Goal: Information Seeking & Learning: Learn about a topic

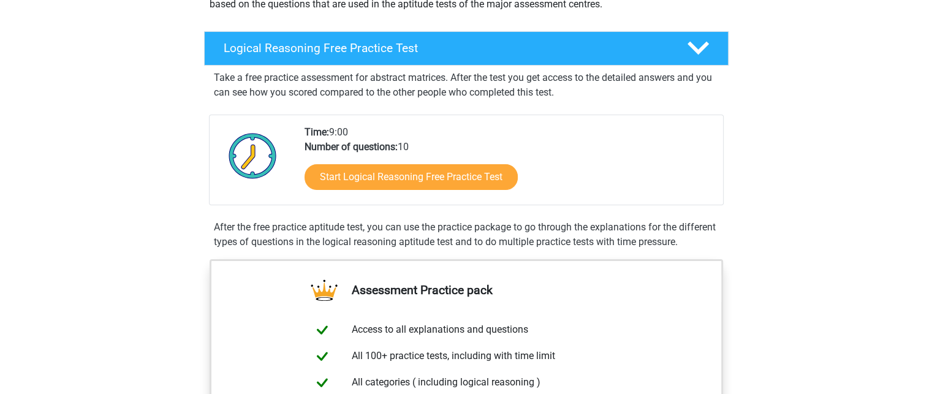
scroll to position [173, 0]
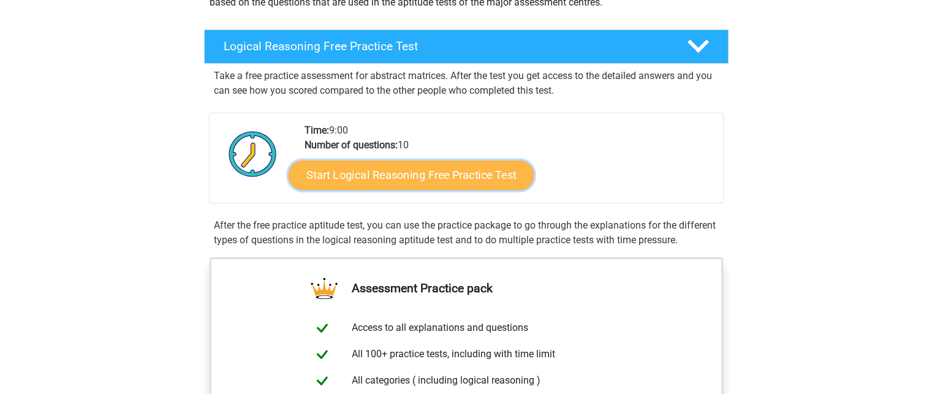
click at [368, 169] on link "Start Logical Reasoning Free Practice Test" at bounding box center [411, 174] width 245 height 29
click at [403, 170] on link "Start Logical Reasoning Free Practice Test" at bounding box center [411, 174] width 245 height 29
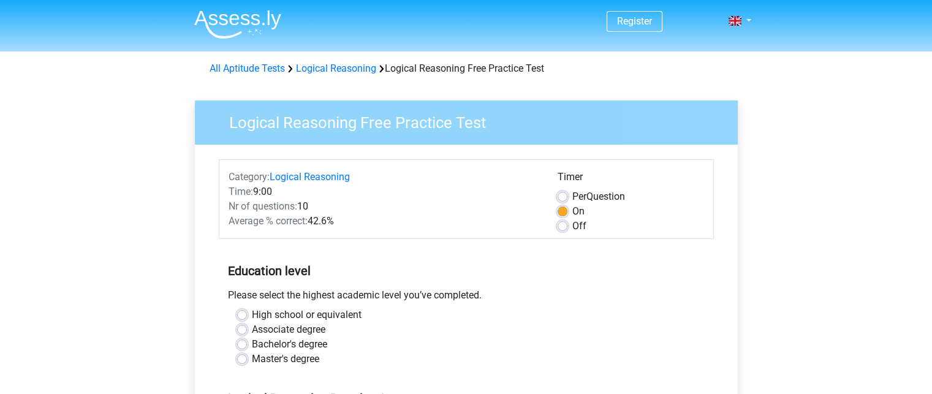
click at [287, 344] on label "Bachelor's degree" at bounding box center [289, 344] width 75 height 15
click at [247, 344] on input "Bachelor's degree" at bounding box center [242, 343] width 10 height 12
radio input "true"
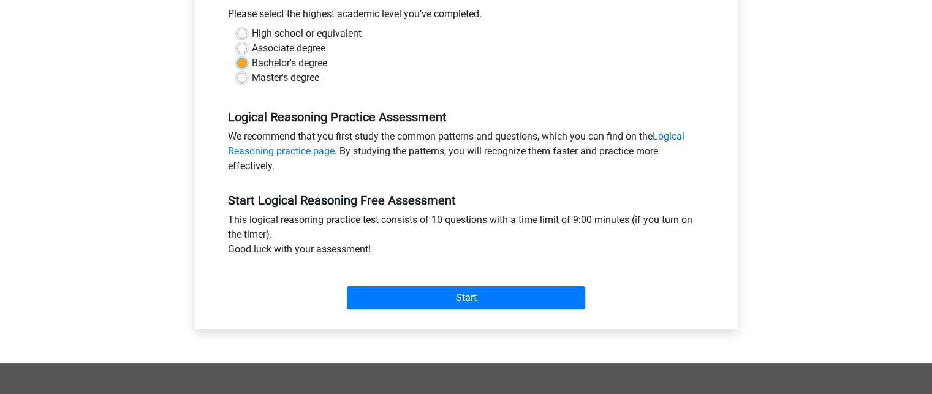
scroll to position [284, 0]
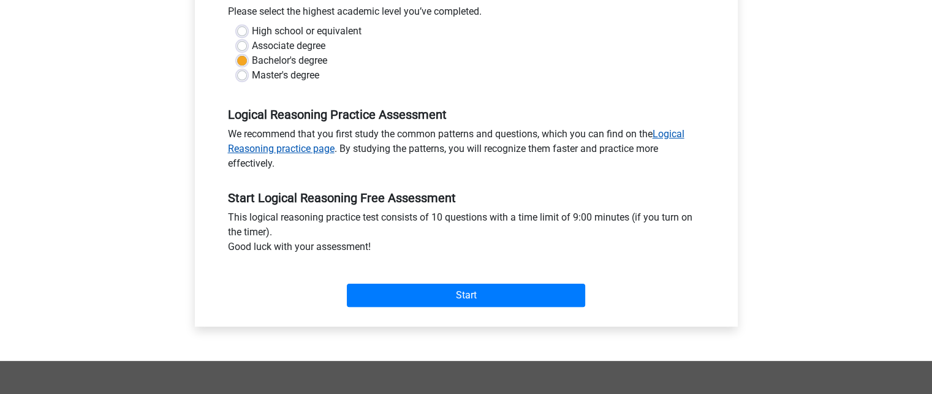
click at [667, 133] on link "Logical Reasoning practice page" at bounding box center [456, 141] width 456 height 26
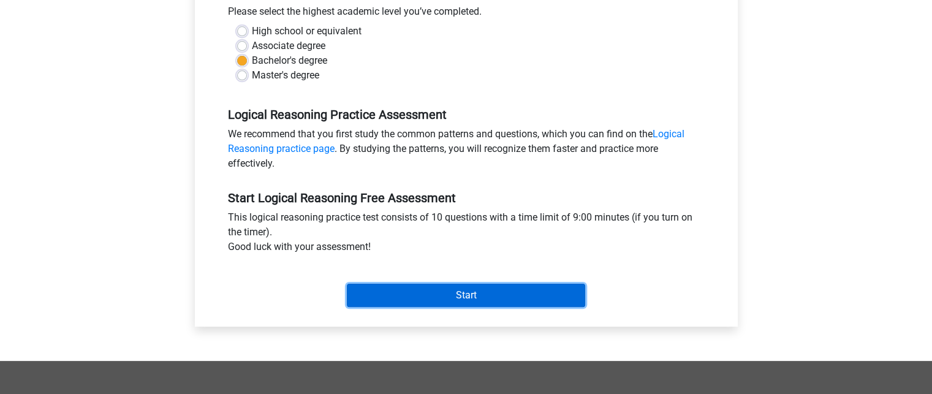
click at [417, 296] on input "Start" at bounding box center [466, 295] width 238 height 23
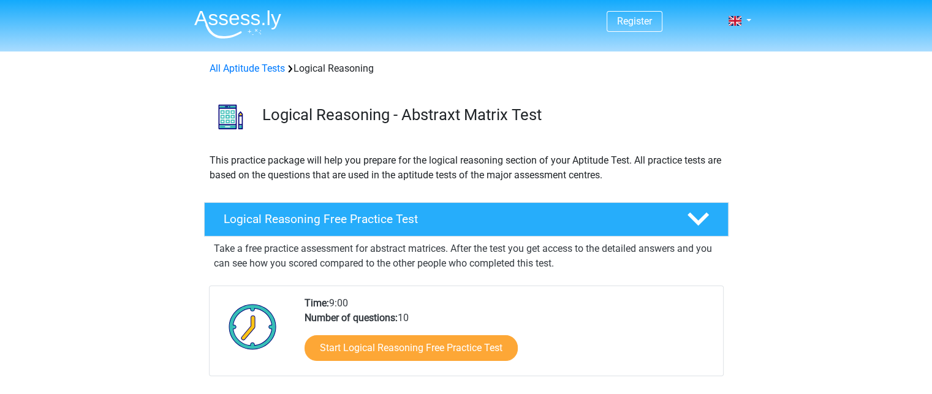
click at [667, 133] on div "Logical Reasoning - Abstraxt Matrix Test" at bounding box center [466, 114] width 582 height 57
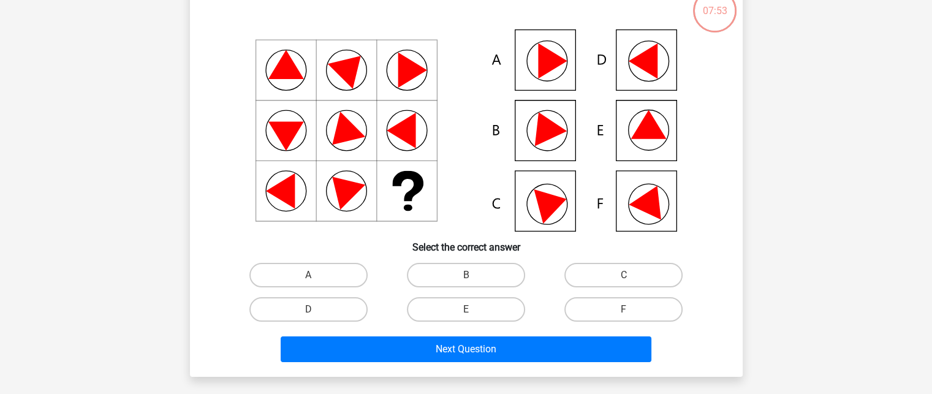
scroll to position [89, 0]
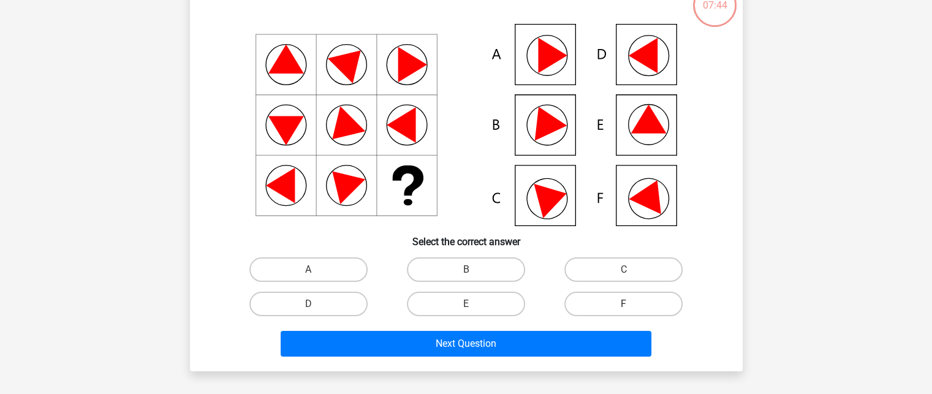
click at [621, 307] on label "F" at bounding box center [623, 304] width 118 height 25
click at [624, 307] on input "F" at bounding box center [628, 308] width 8 height 8
radio input "true"
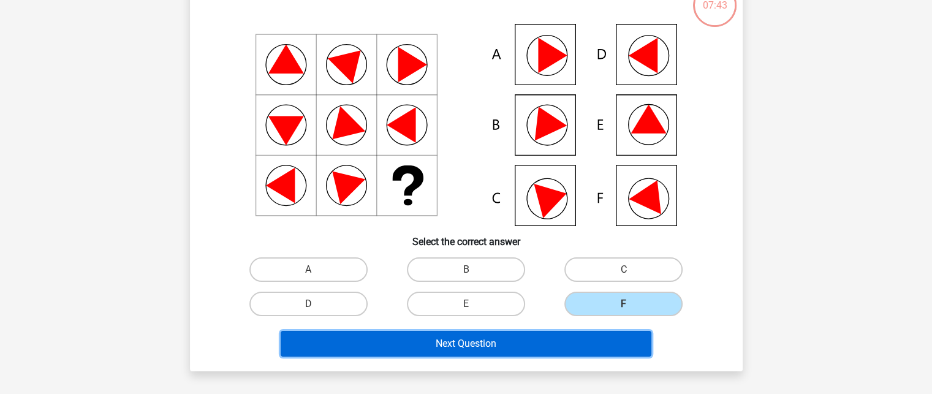
click at [510, 338] on button "Next Question" at bounding box center [466, 344] width 371 height 26
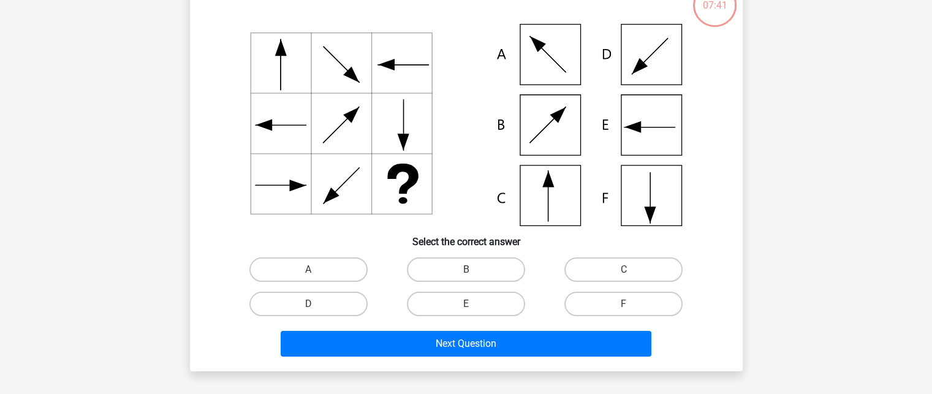
scroll to position [56, 0]
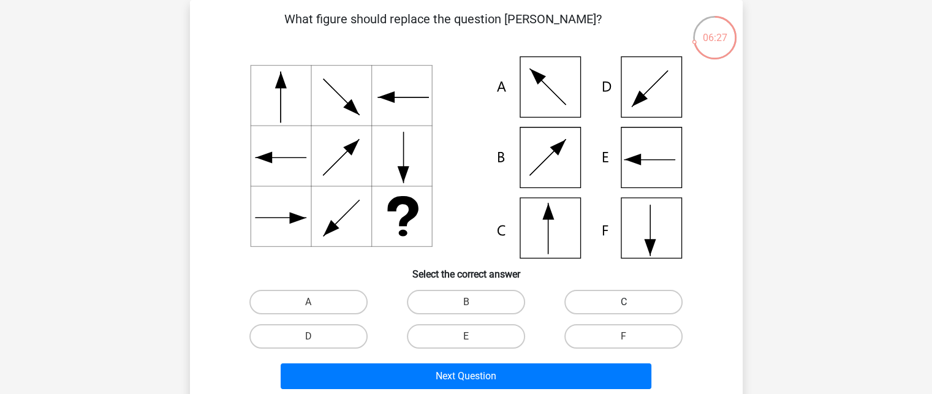
click at [594, 297] on label "C" at bounding box center [623, 302] width 118 height 25
click at [624, 302] on input "C" at bounding box center [628, 306] width 8 height 8
radio input "true"
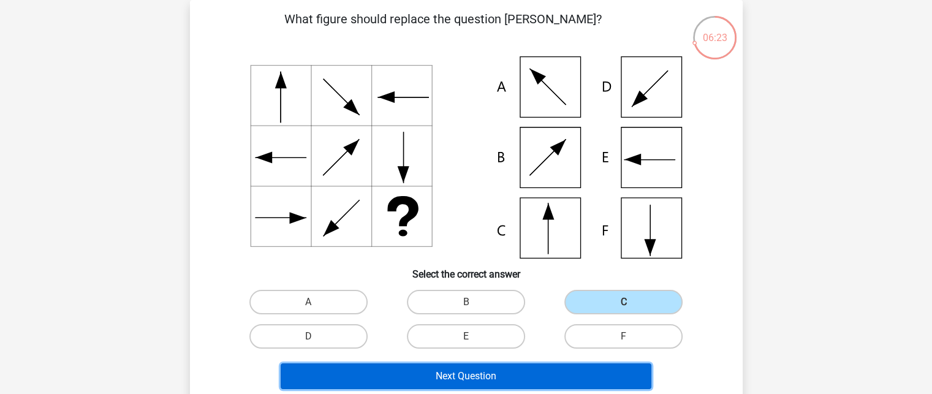
click at [492, 368] on button "Next Question" at bounding box center [466, 376] width 371 height 26
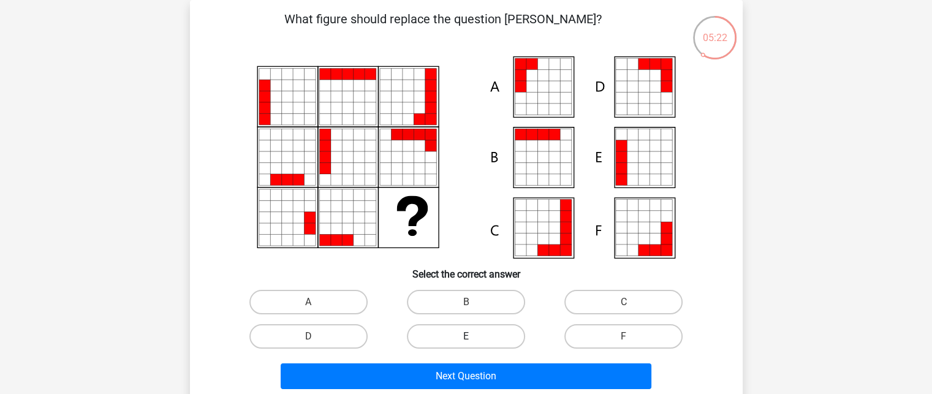
click at [466, 332] on label "E" at bounding box center [466, 336] width 118 height 25
click at [466, 336] on input "E" at bounding box center [470, 340] width 8 height 8
radio input "true"
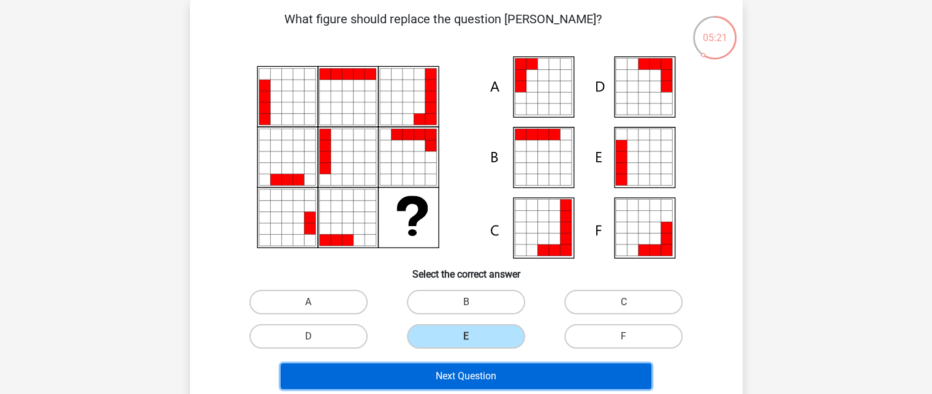
click at [453, 372] on button "Next Question" at bounding box center [466, 376] width 371 height 26
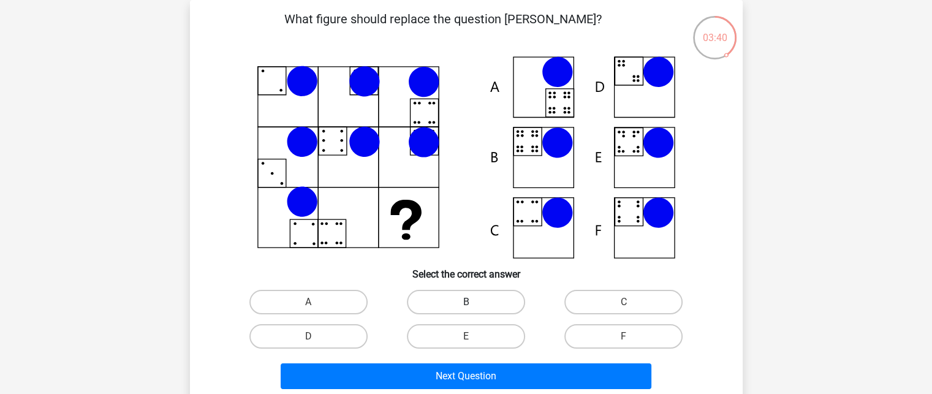
click at [440, 300] on label "B" at bounding box center [466, 302] width 118 height 25
click at [466, 302] on input "B" at bounding box center [470, 306] width 8 height 8
radio input "true"
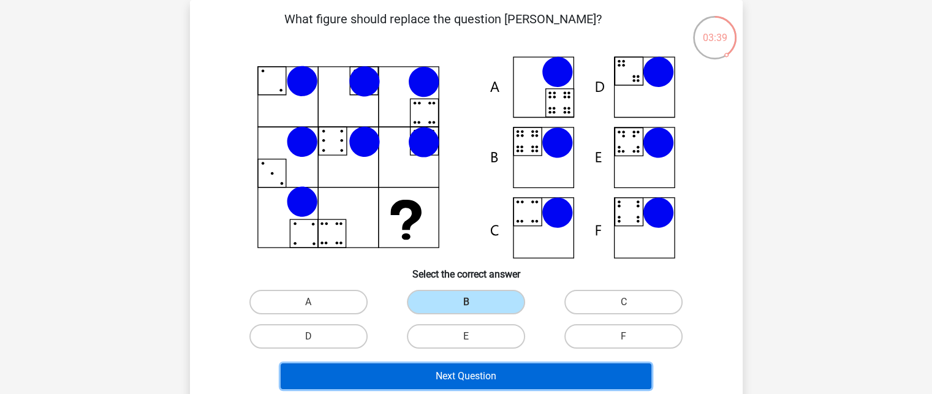
click at [404, 374] on button "Next Question" at bounding box center [466, 376] width 371 height 26
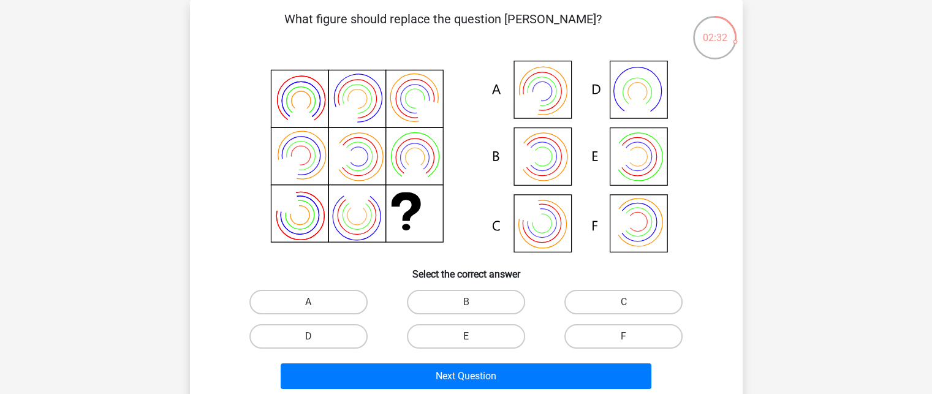
click at [285, 297] on label "A" at bounding box center [308, 302] width 118 height 25
click at [308, 302] on input "A" at bounding box center [312, 306] width 8 height 8
radio input "true"
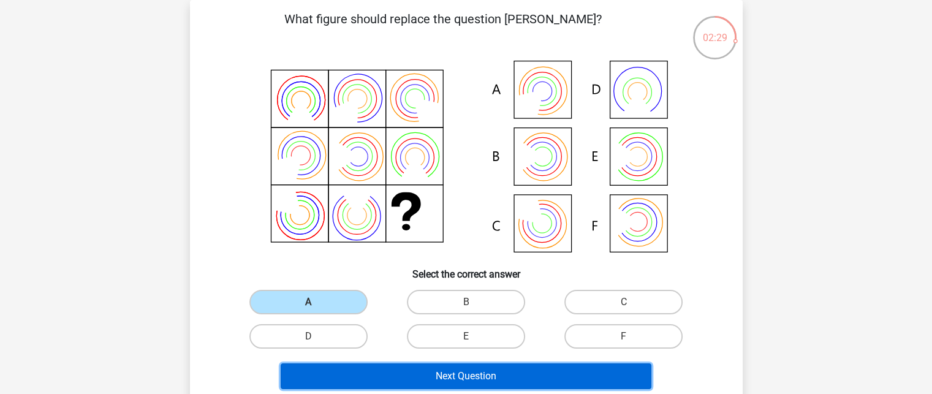
click at [408, 375] on button "Next Question" at bounding box center [466, 376] width 371 height 26
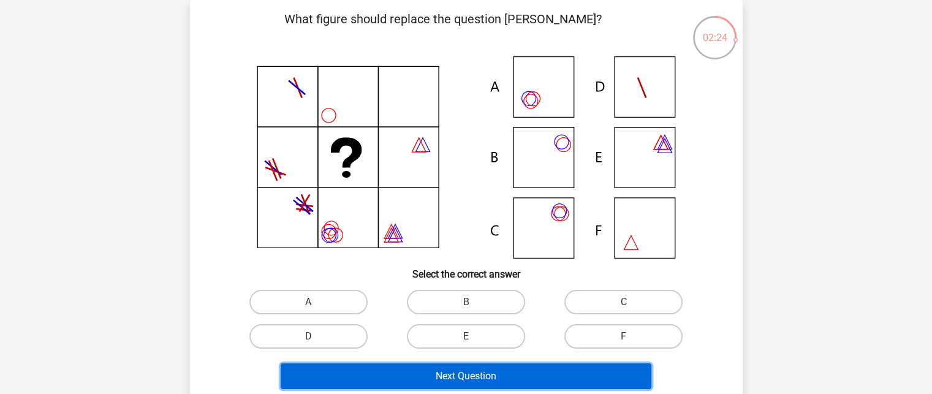
click at [466, 371] on button "Next Question" at bounding box center [466, 376] width 371 height 26
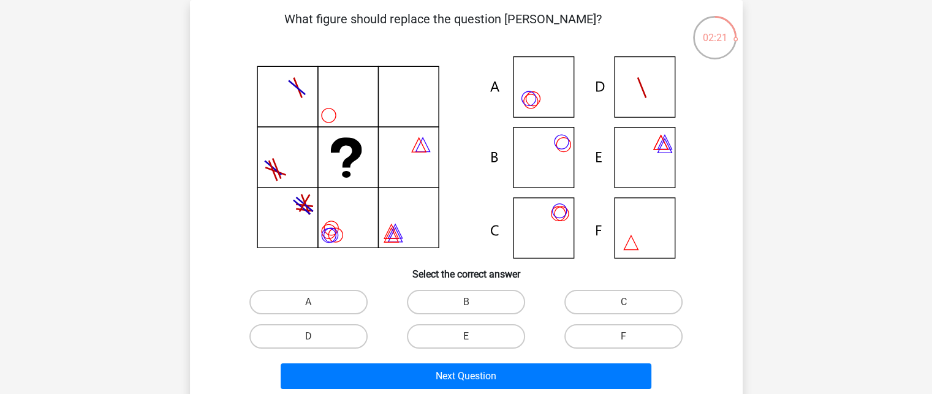
click at [239, 252] on icon at bounding box center [466, 157] width 494 height 202
click at [540, 95] on icon at bounding box center [466, 157] width 494 height 202
click at [310, 293] on label "A" at bounding box center [308, 302] width 118 height 25
click at [310, 302] on input "A" at bounding box center [312, 306] width 8 height 8
radio input "true"
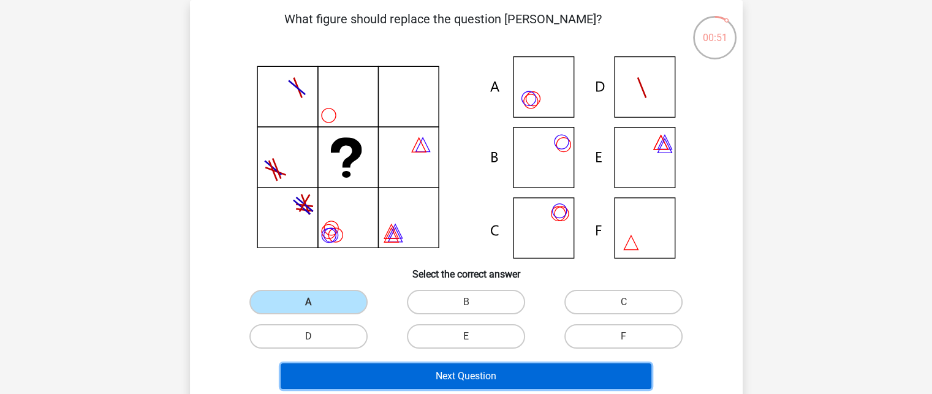
click at [380, 373] on button "Next Question" at bounding box center [466, 376] width 371 height 26
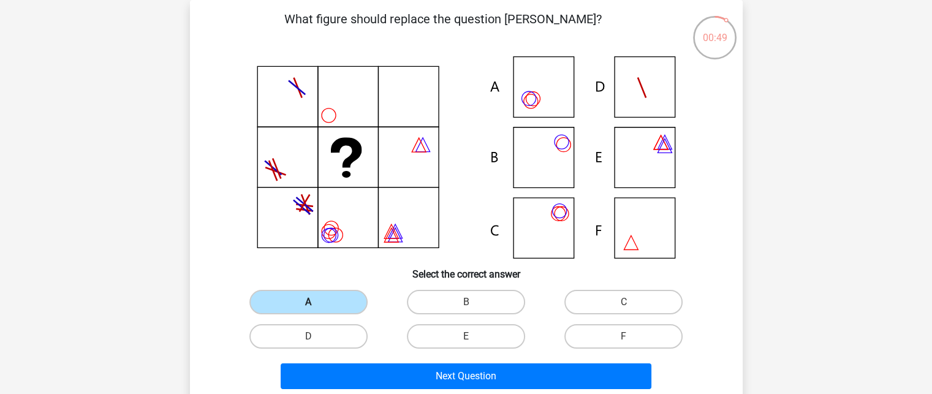
click at [320, 302] on label "A" at bounding box center [308, 302] width 118 height 25
click at [316, 302] on input "A" at bounding box center [312, 306] width 8 height 8
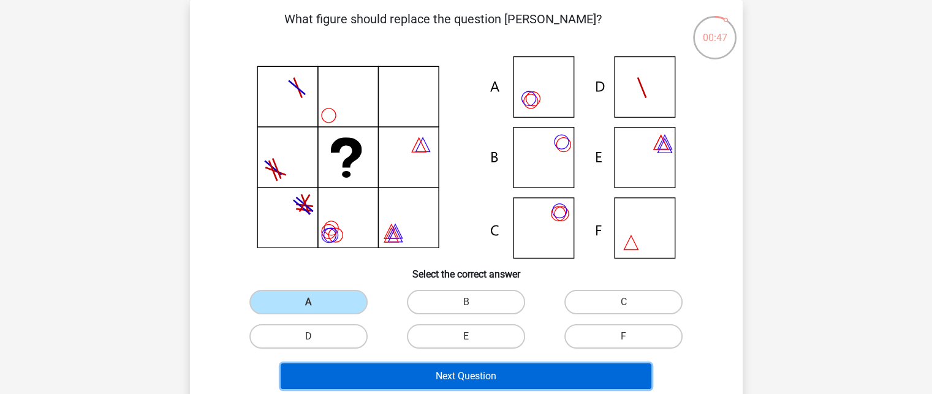
click at [466, 371] on button "Next Question" at bounding box center [466, 376] width 371 height 26
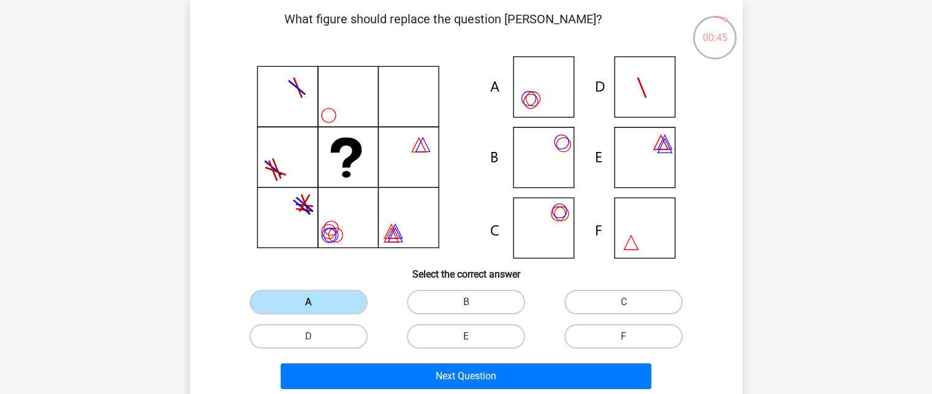
click at [336, 303] on label "A" at bounding box center [308, 302] width 118 height 25
click at [316, 303] on input "A" at bounding box center [312, 306] width 8 height 8
click at [595, 293] on label "C" at bounding box center [623, 302] width 118 height 25
click at [624, 302] on input "C" at bounding box center [628, 306] width 8 height 8
radio input "true"
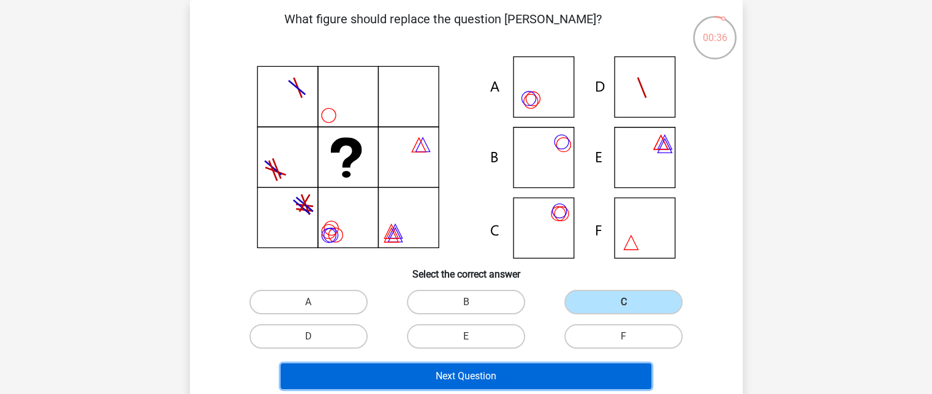
click at [478, 367] on button "Next Question" at bounding box center [466, 376] width 371 height 26
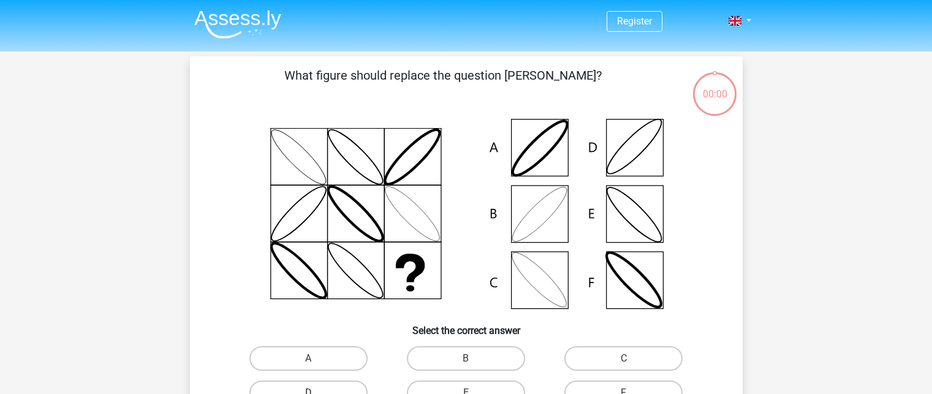
scroll to position [56, 0]
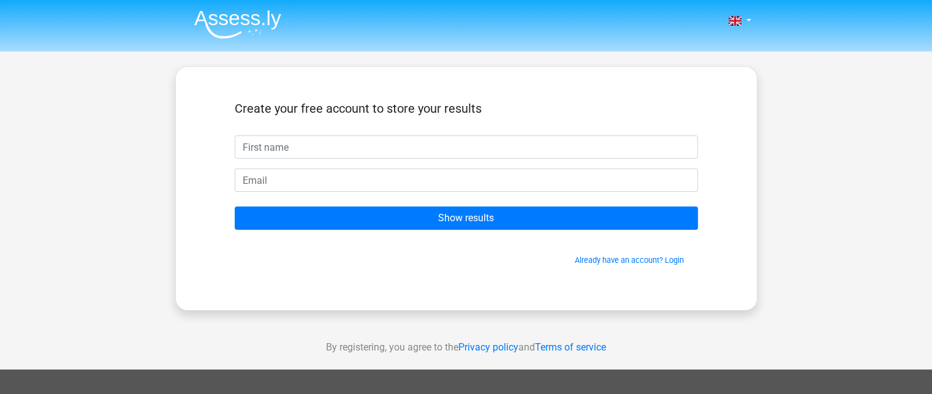
click at [259, 340] on div "By registering, you agree to the Privacy policy and Terms of service" at bounding box center [466, 347] width 932 height 44
click at [688, 328] on div "By registering, you agree to the Privacy policy and Terms of service" at bounding box center [466, 347] width 932 height 44
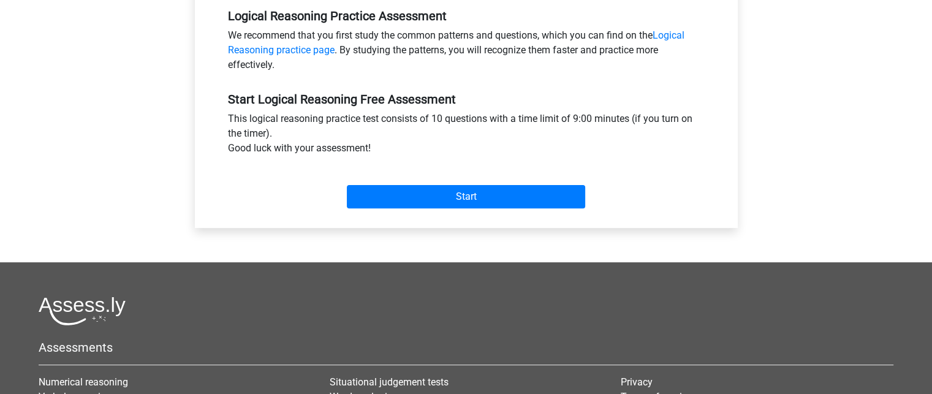
scroll to position [383, 0]
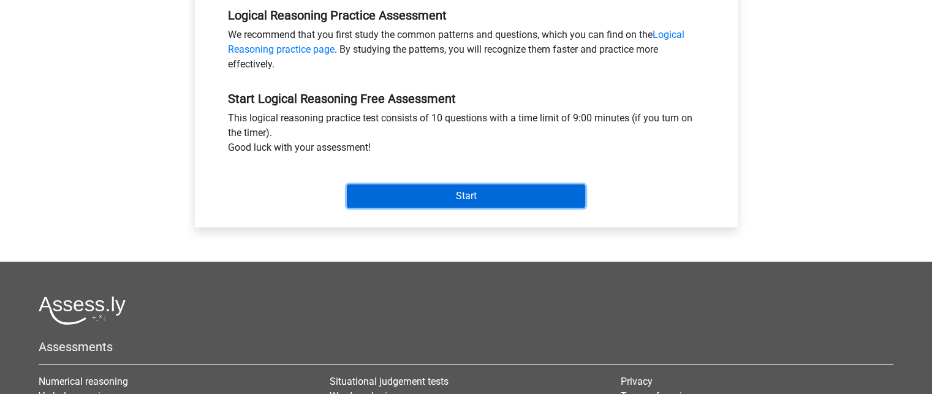
click at [415, 198] on input "Start" at bounding box center [466, 195] width 238 height 23
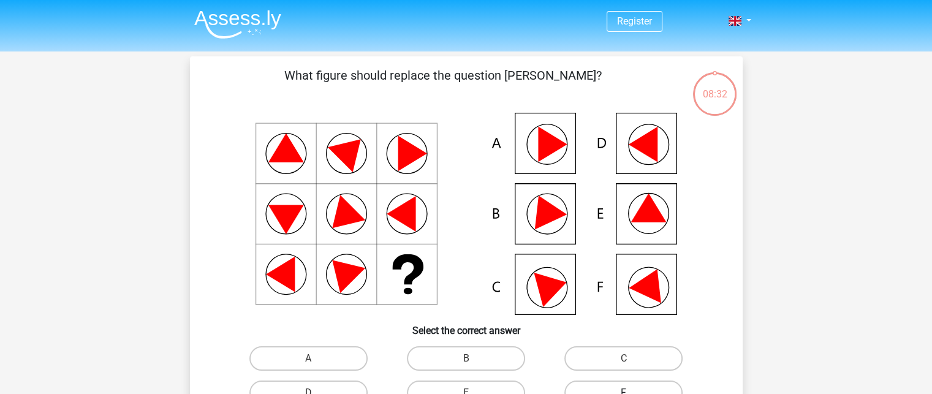
click at [609, 384] on label "F" at bounding box center [623, 392] width 118 height 25
click at [624, 393] on input "F" at bounding box center [628, 397] width 8 height 8
radio input "true"
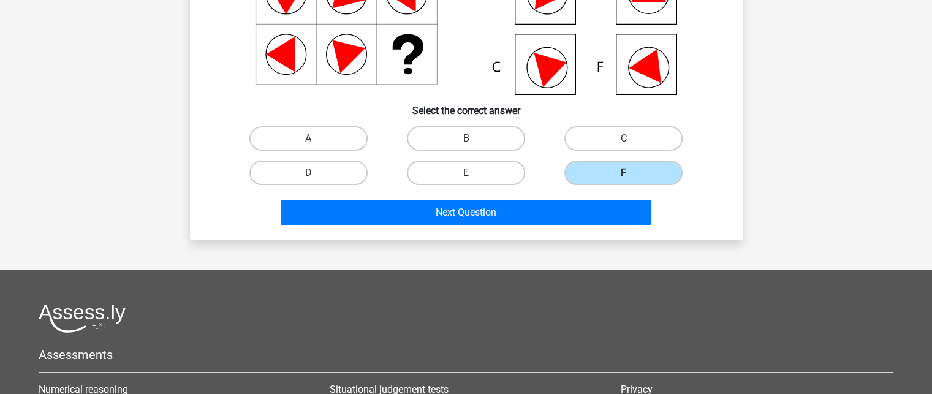
scroll to position [235, 0]
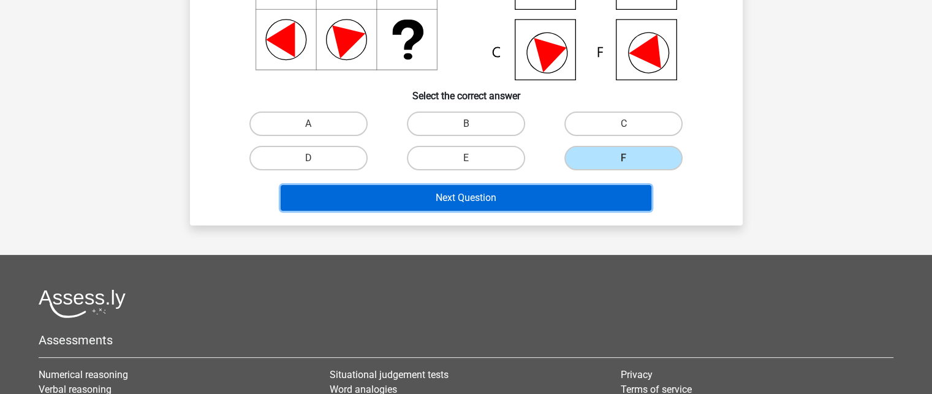
click at [434, 194] on button "Next Question" at bounding box center [466, 198] width 371 height 26
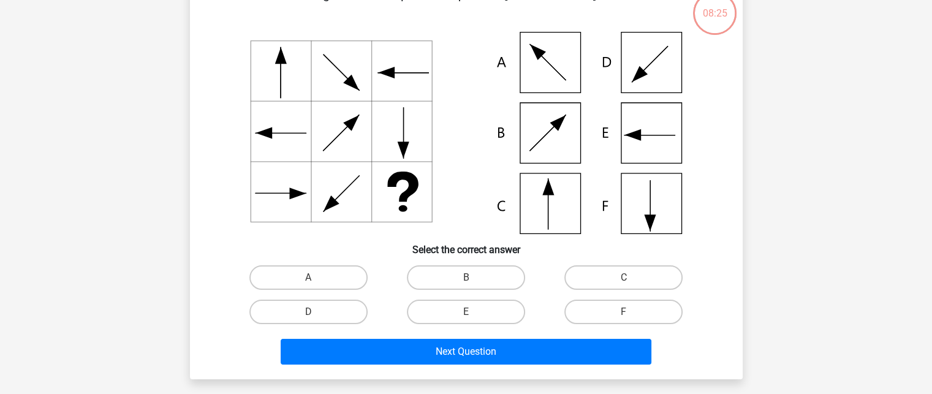
scroll to position [56, 0]
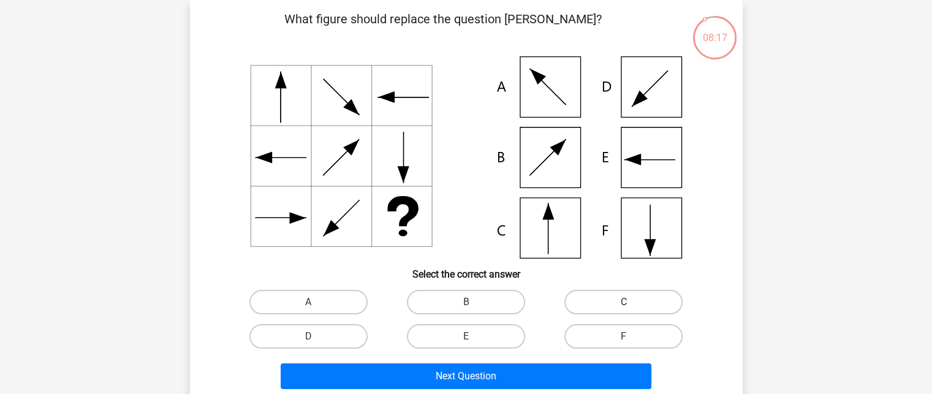
click at [622, 300] on label "C" at bounding box center [623, 302] width 118 height 25
click at [624, 302] on input "C" at bounding box center [628, 306] width 8 height 8
radio input "true"
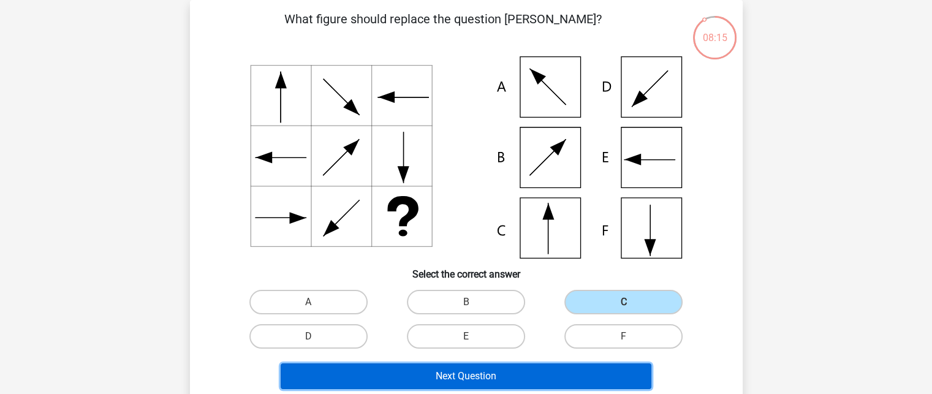
click at [478, 372] on button "Next Question" at bounding box center [466, 376] width 371 height 26
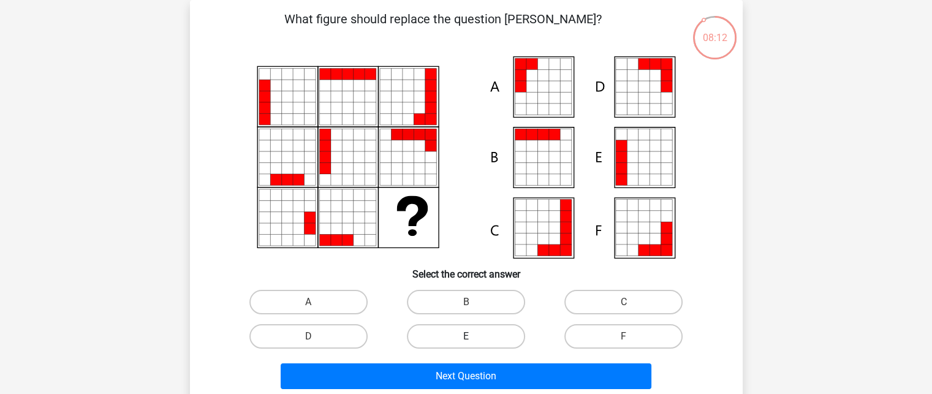
click at [493, 334] on label "E" at bounding box center [466, 336] width 118 height 25
click at [474, 336] on input "E" at bounding box center [470, 340] width 8 height 8
radio input "true"
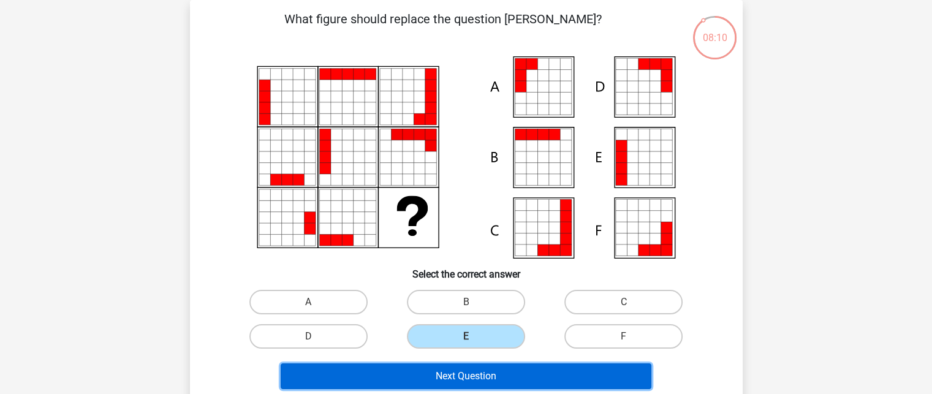
click at [464, 376] on button "Next Question" at bounding box center [466, 376] width 371 height 26
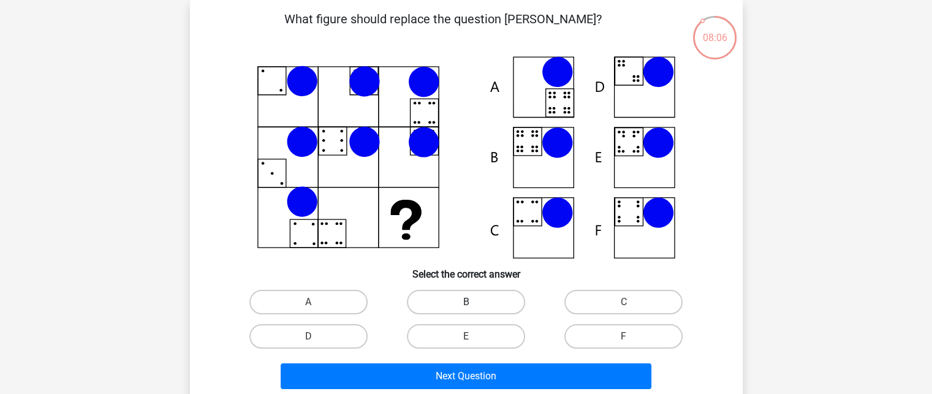
click at [489, 301] on label "B" at bounding box center [466, 302] width 118 height 25
click at [474, 302] on input "B" at bounding box center [470, 306] width 8 height 8
radio input "true"
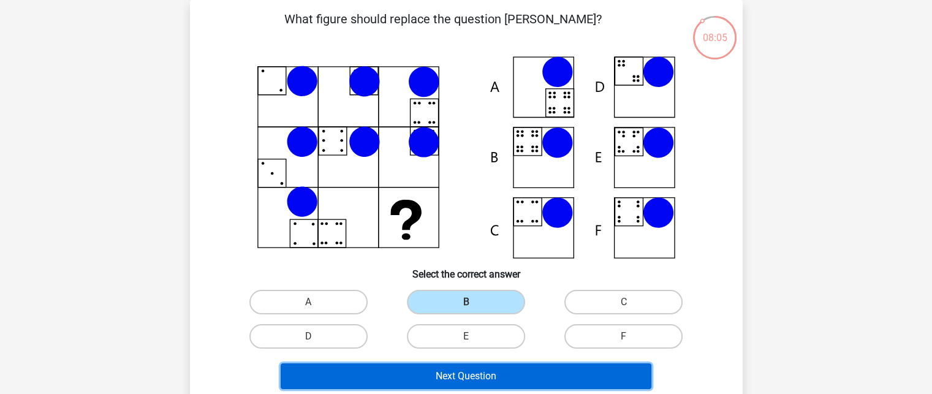
click at [463, 369] on button "Next Question" at bounding box center [466, 376] width 371 height 26
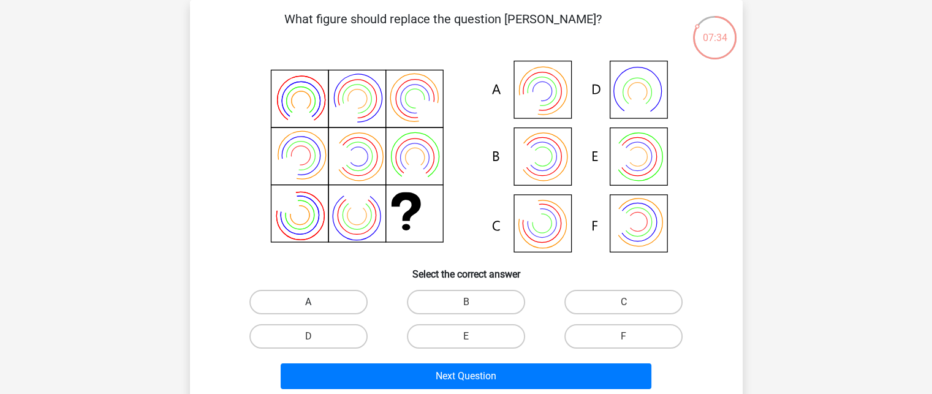
click at [319, 301] on label "A" at bounding box center [308, 302] width 118 height 25
click at [316, 302] on input "A" at bounding box center [312, 306] width 8 height 8
radio input "true"
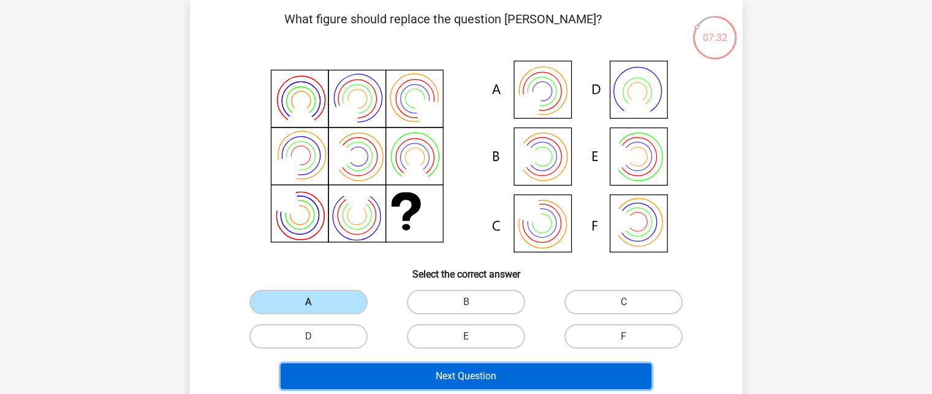
click at [463, 372] on button "Next Question" at bounding box center [466, 376] width 371 height 26
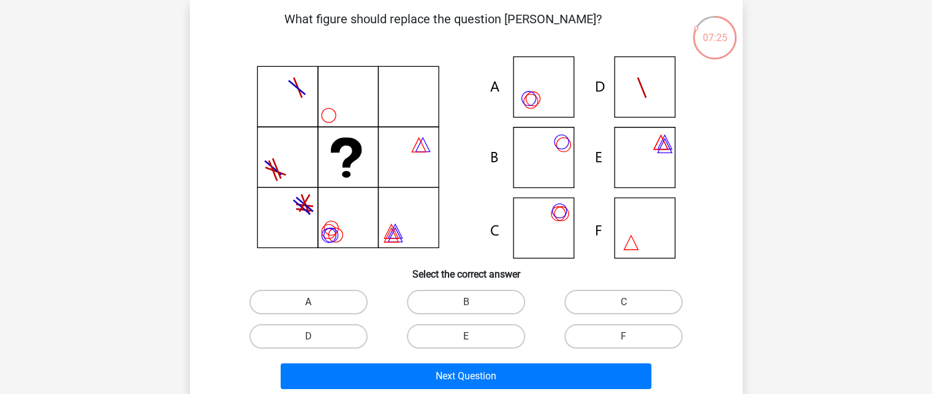
click at [297, 301] on label "A" at bounding box center [308, 302] width 118 height 25
click at [308, 302] on input "A" at bounding box center [312, 306] width 8 height 8
radio input "true"
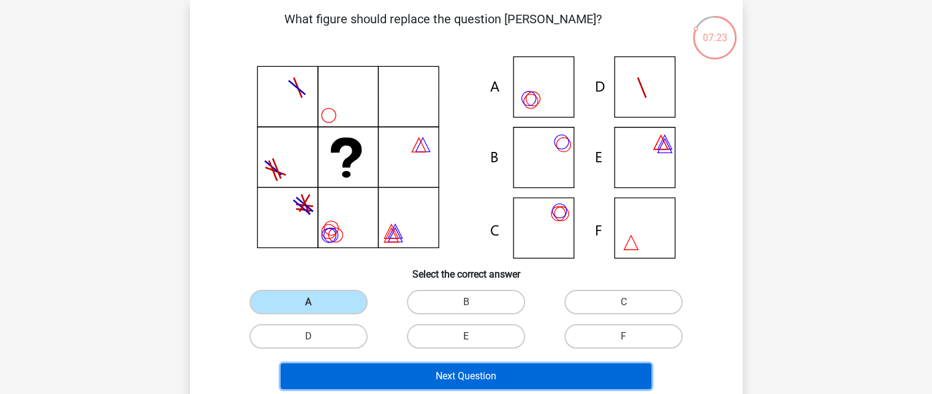
click at [464, 374] on button "Next Question" at bounding box center [466, 376] width 371 height 26
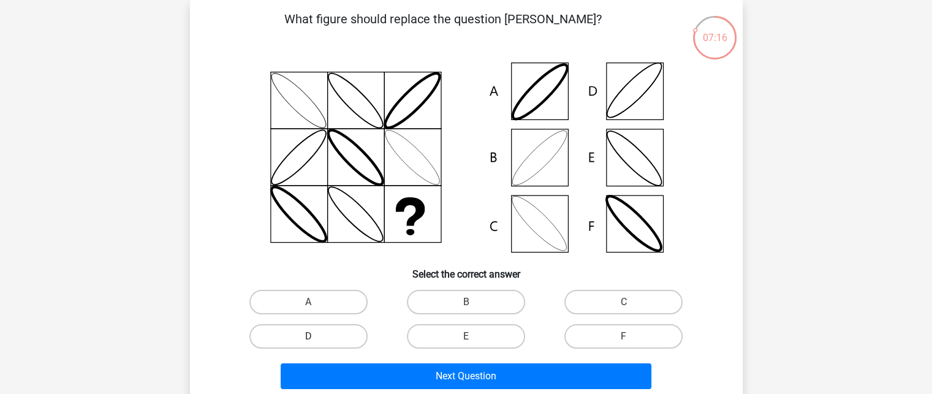
click at [319, 334] on label "D" at bounding box center [308, 336] width 118 height 25
click at [316, 336] on input "D" at bounding box center [312, 340] width 8 height 8
radio input "true"
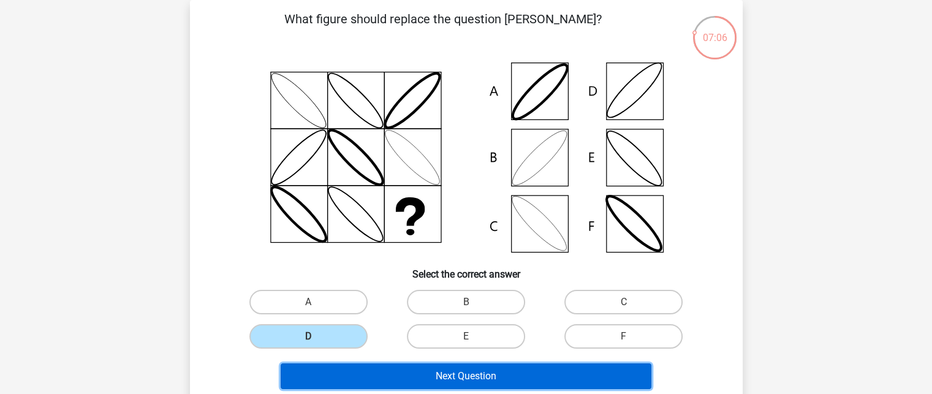
click at [493, 369] on button "Next Question" at bounding box center [466, 376] width 371 height 26
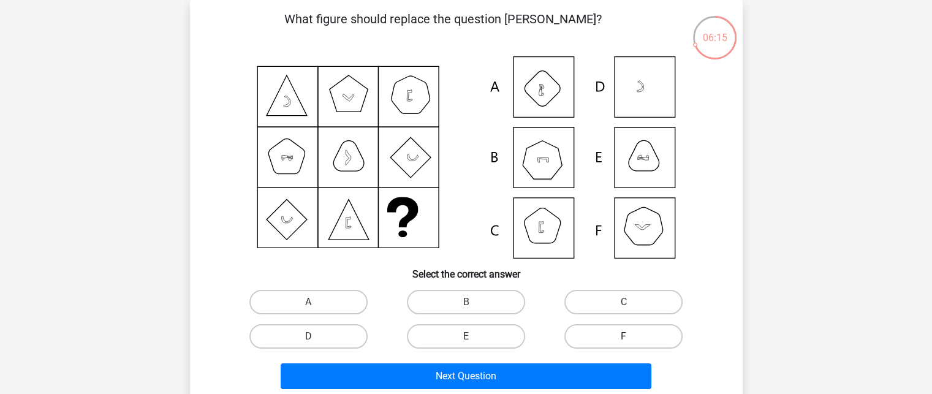
click at [611, 329] on label "F" at bounding box center [623, 336] width 118 height 25
click at [624, 336] on input "F" at bounding box center [628, 340] width 8 height 8
radio input "true"
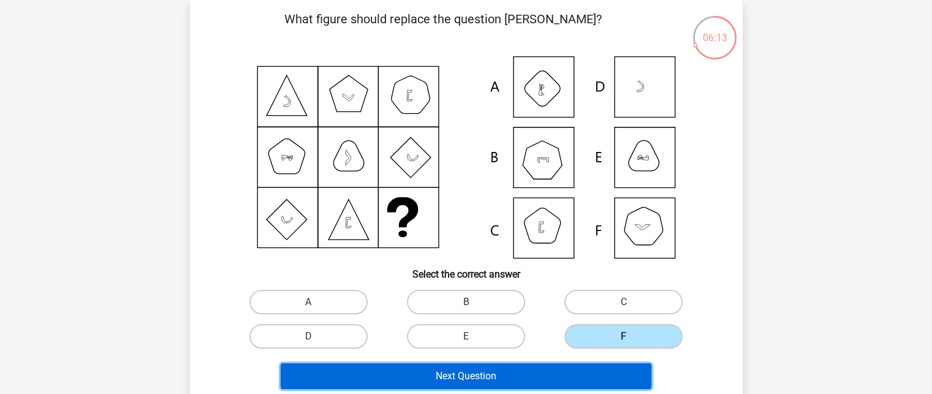
click at [489, 372] on button "Next Question" at bounding box center [466, 376] width 371 height 26
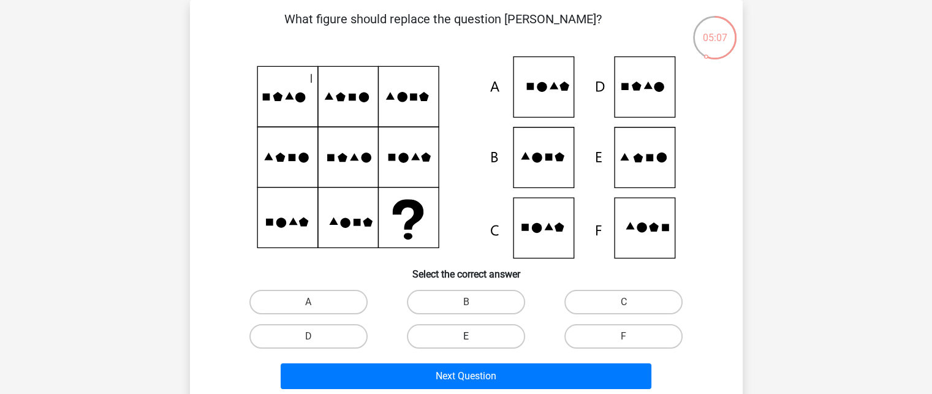
click at [485, 328] on label "E" at bounding box center [466, 336] width 118 height 25
click at [474, 336] on input "E" at bounding box center [470, 340] width 8 height 8
radio input "true"
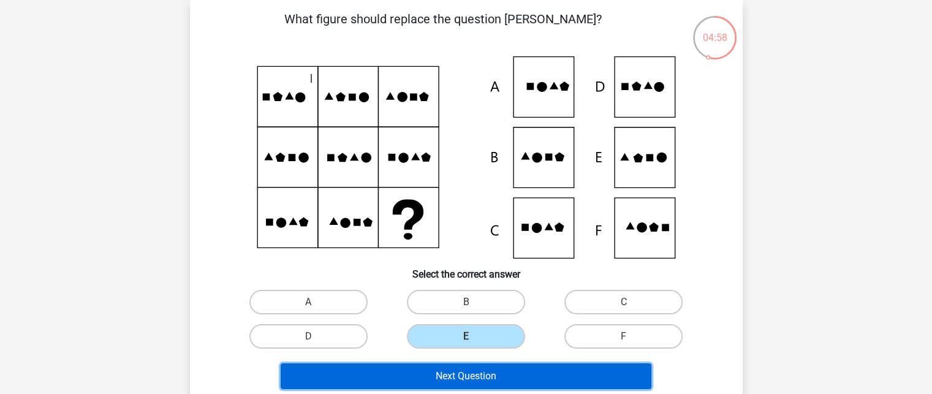
click at [477, 367] on button "Next Question" at bounding box center [466, 376] width 371 height 26
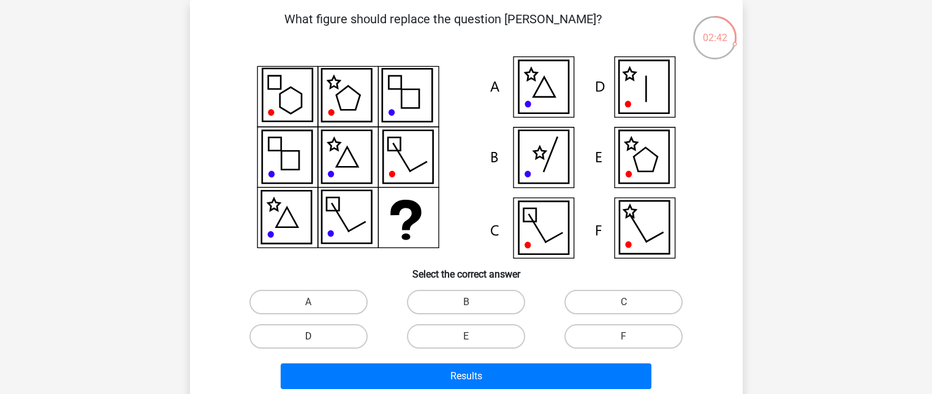
click at [301, 334] on label "D" at bounding box center [308, 336] width 118 height 25
click at [308, 336] on input "D" at bounding box center [312, 340] width 8 height 8
radio input "true"
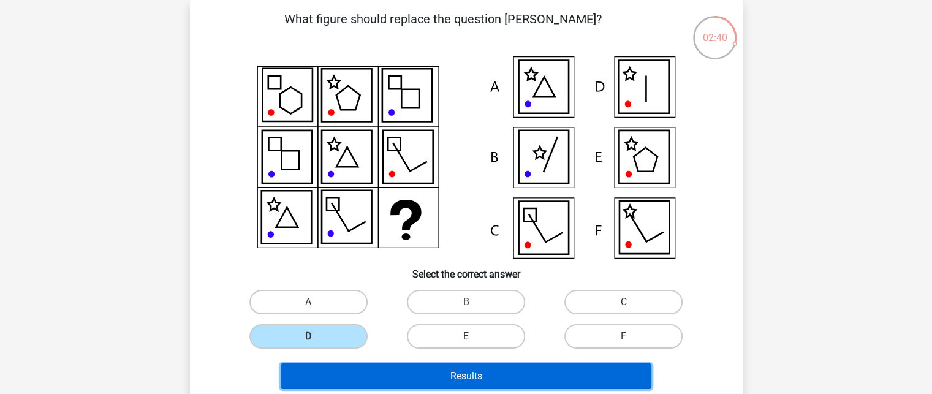
click at [470, 369] on button "Results" at bounding box center [466, 376] width 371 height 26
